Goal: Task Accomplishment & Management: Use online tool/utility

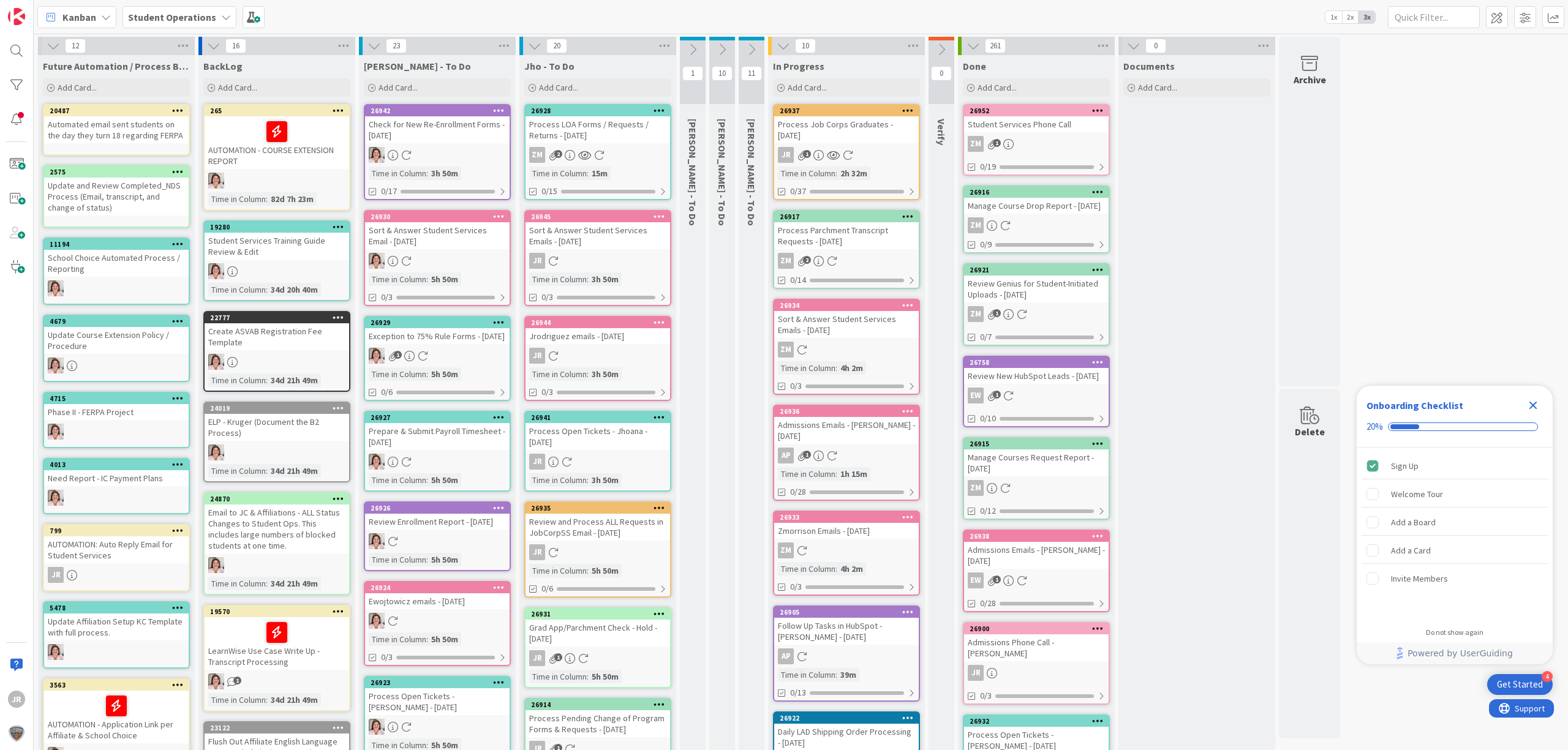
click at [811, 123] on div "Process Job Corps Graduates - [DATE]" at bounding box center [846, 130] width 145 height 27
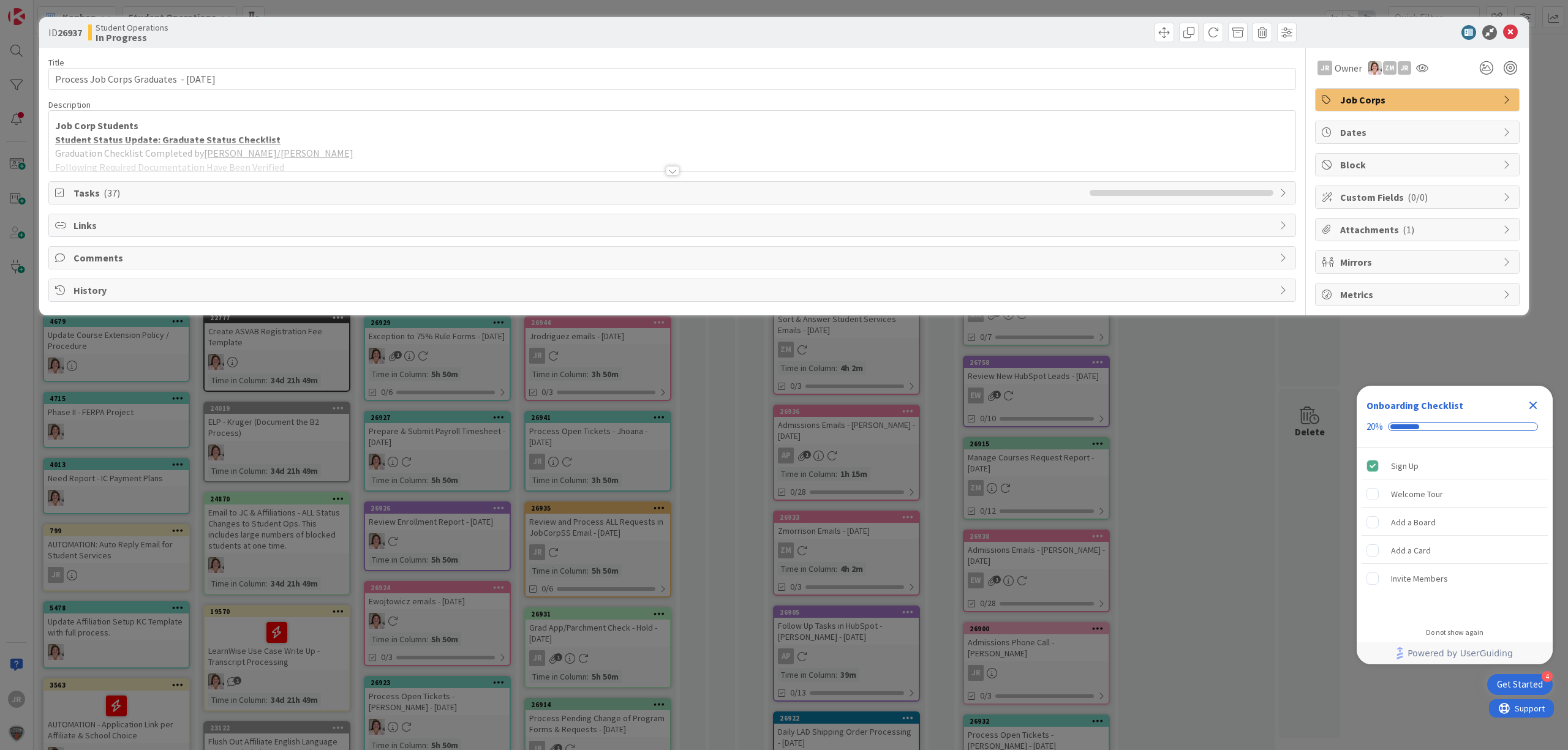
click at [1409, 236] on span "( 1 )" at bounding box center [1409, 229] width 12 height 12
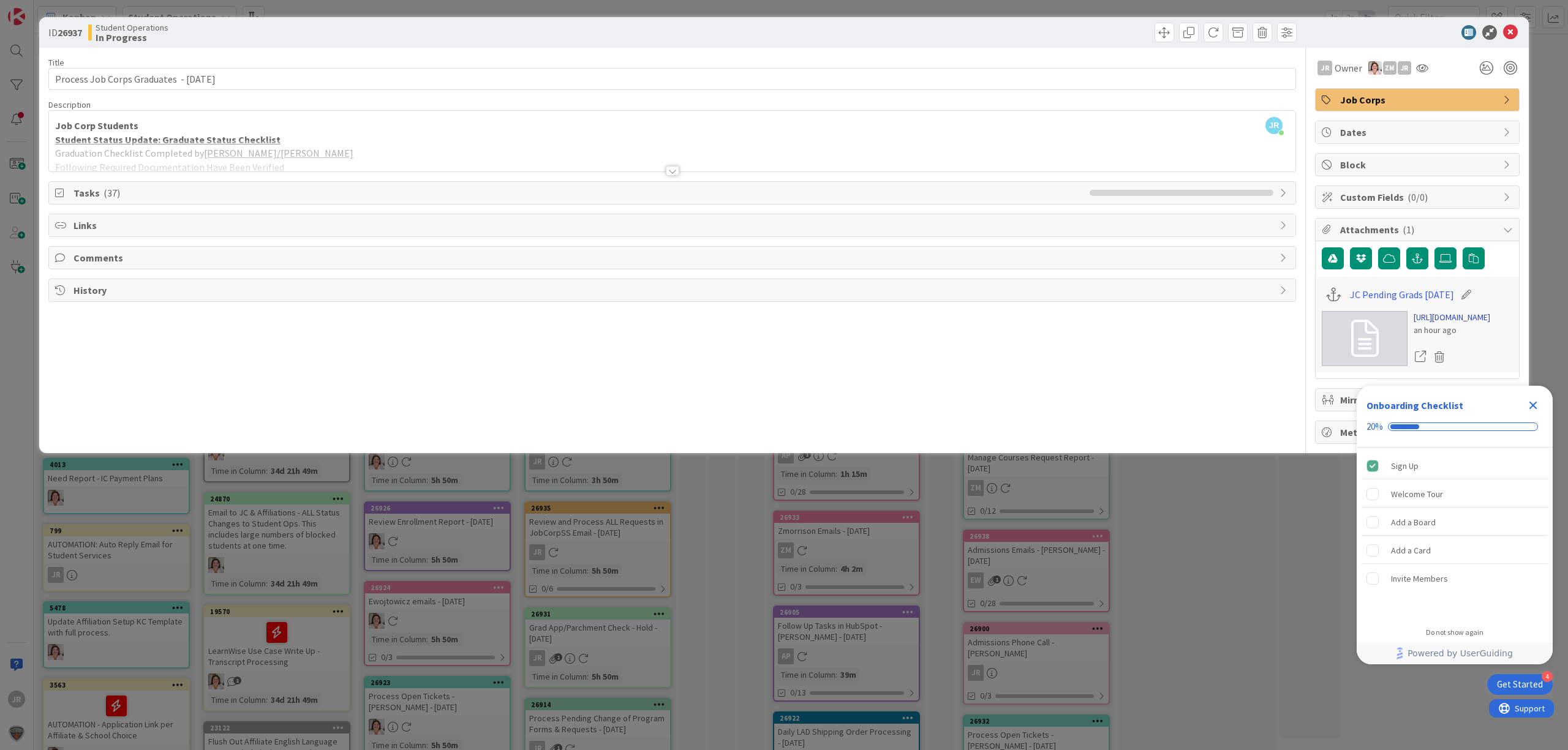
click at [1449, 324] on link "[URL][DOMAIN_NAME]" at bounding box center [1452, 318] width 76 height 13
click at [1536, 408] on icon "Close Checklist" at bounding box center [1533, 406] width 8 height 8
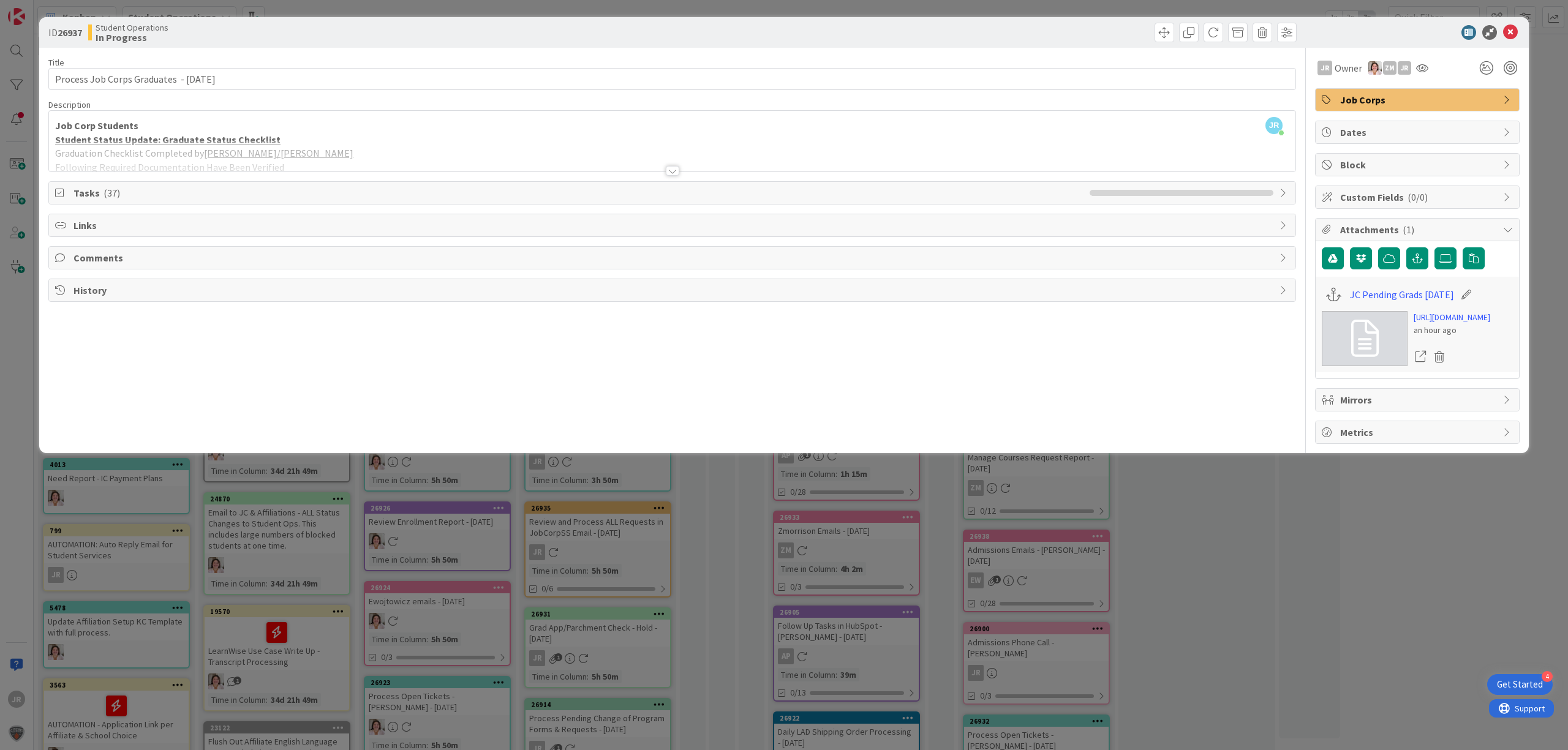
click at [362, 193] on span "Tasks ( 37 )" at bounding box center [578, 193] width 1010 height 15
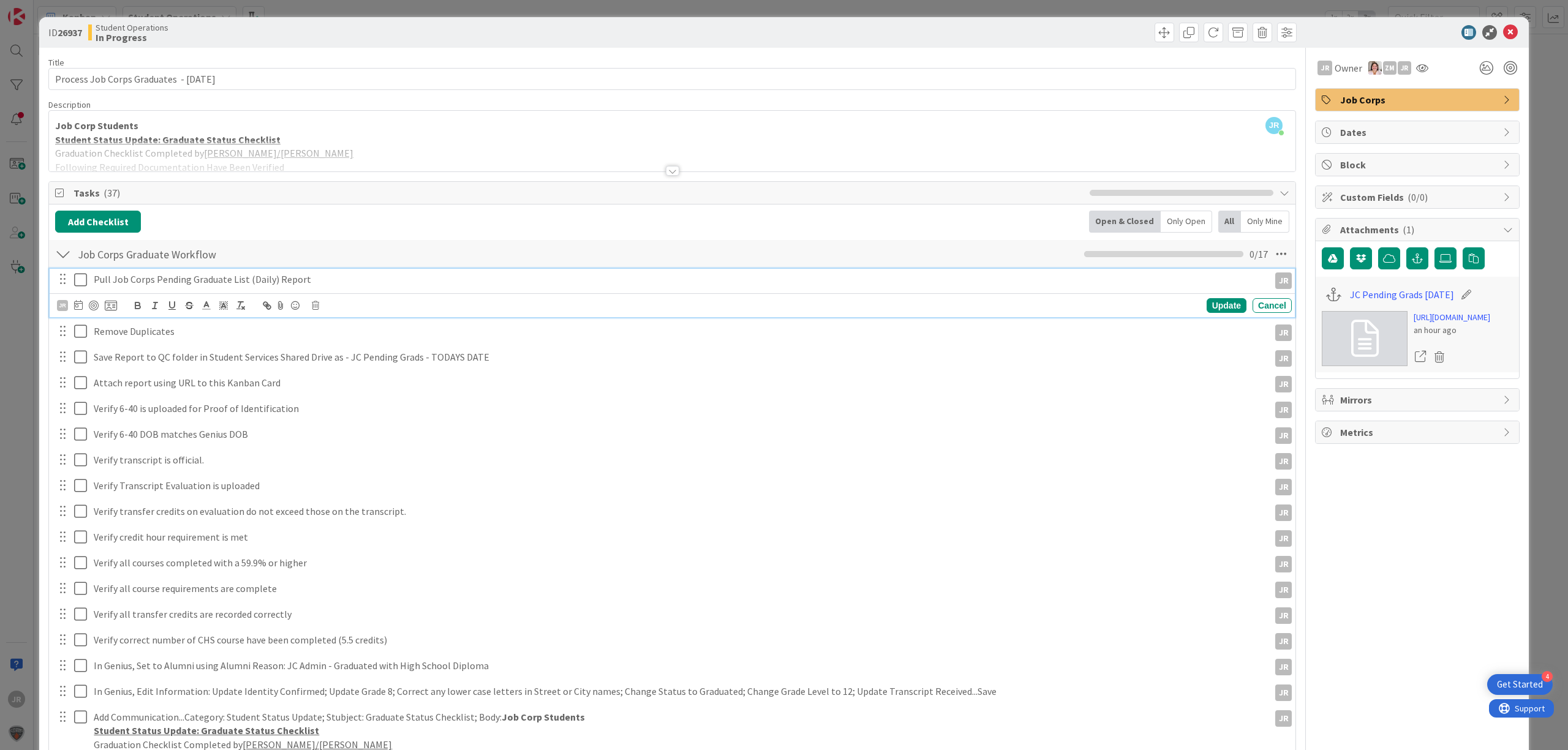
click at [84, 287] on icon at bounding box center [83, 279] width 18 height 15
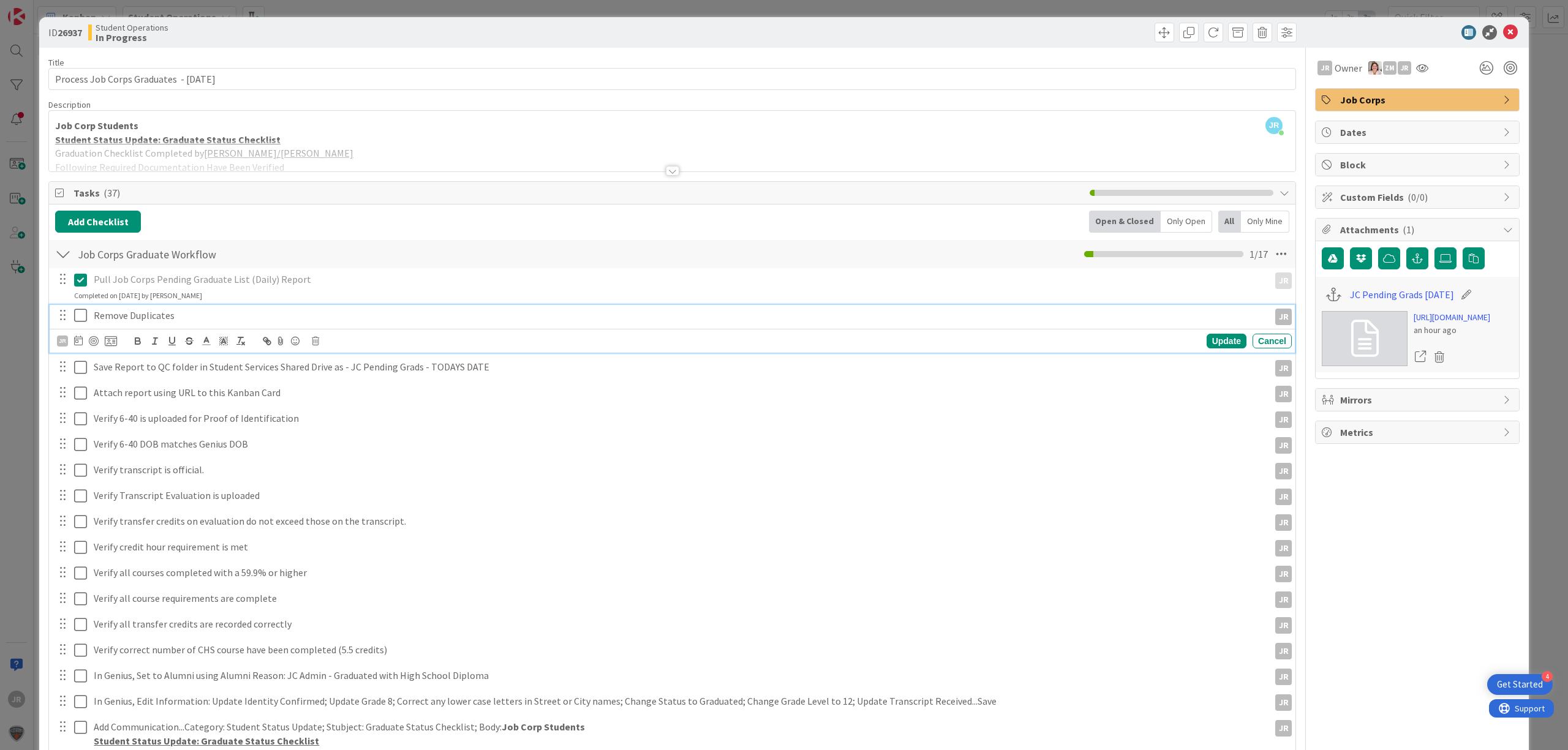
click at [81, 315] on icon at bounding box center [83, 315] width 18 height 15
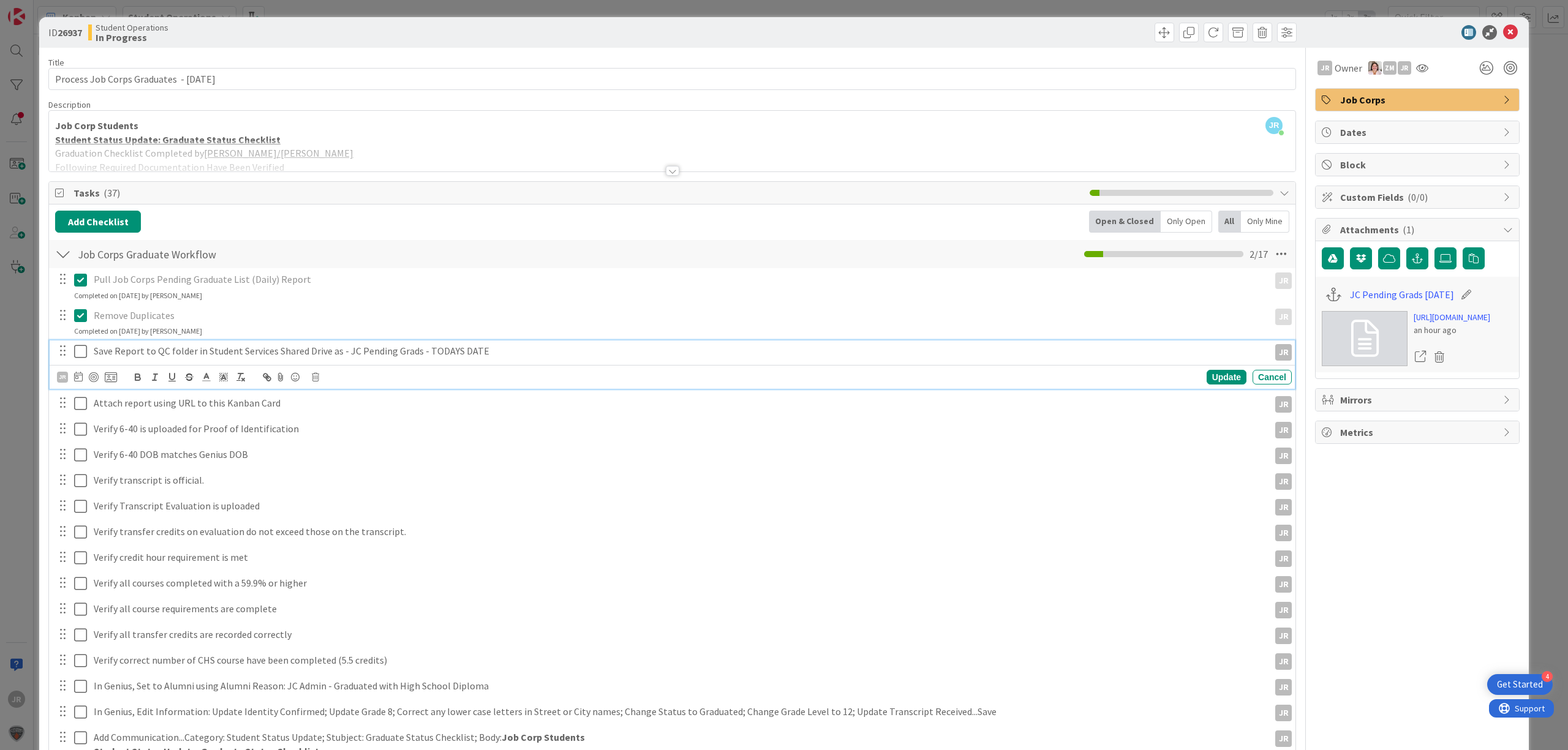
click at [74, 348] on icon at bounding box center [83, 351] width 18 height 15
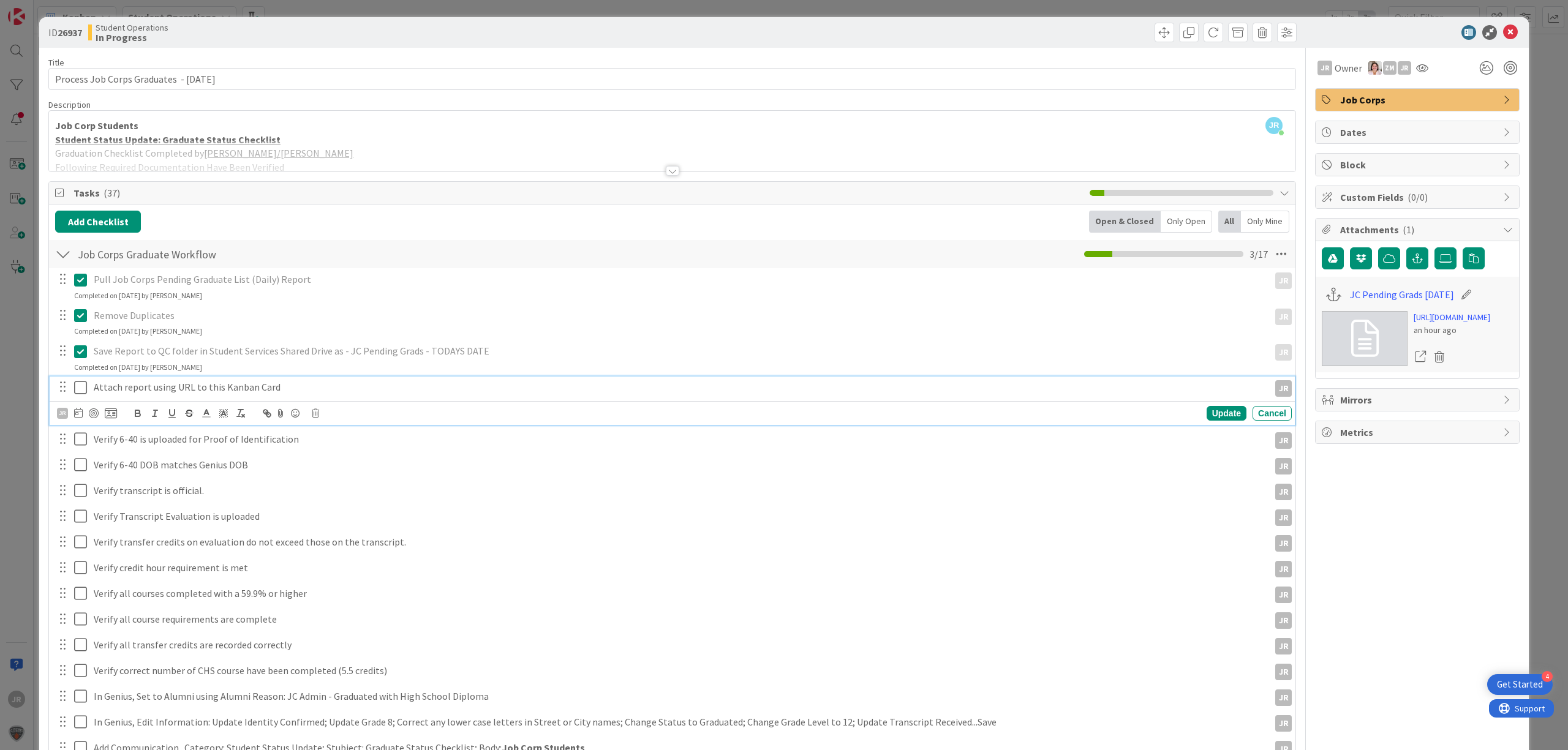
click at [83, 383] on icon at bounding box center [83, 388] width 18 height 15
